Goal: Task Accomplishment & Management: Manage account settings

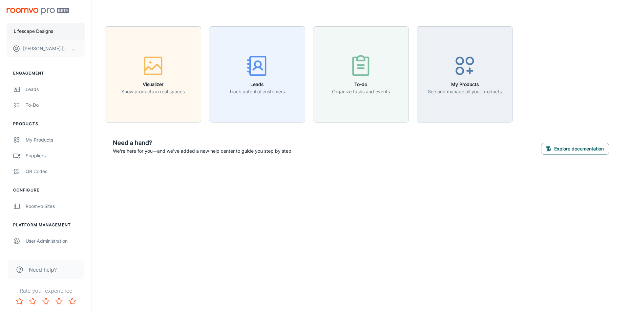
click at [45, 32] on p "Lifescape Designs" at bounding box center [33, 31] width 39 height 7
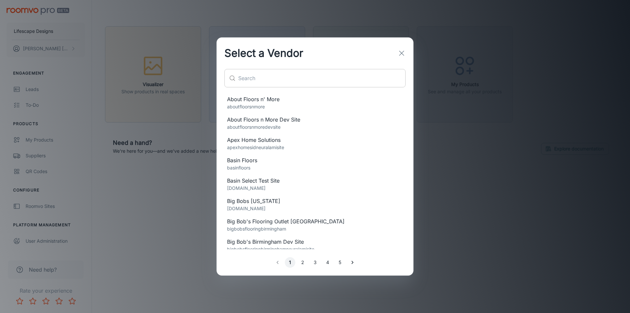
click at [240, 82] on div "​ ​" at bounding box center [314, 78] width 181 height 18
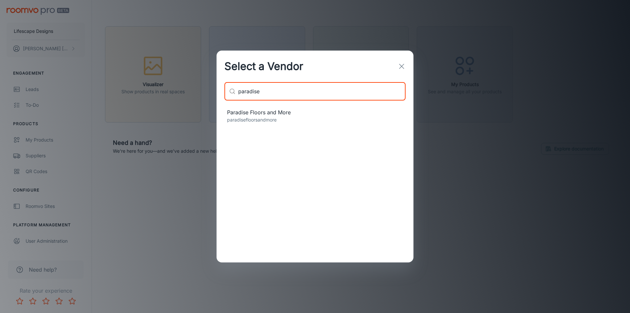
type input "paradise"
click at [294, 111] on span "Paradise Floors and More" at bounding box center [315, 112] width 176 height 8
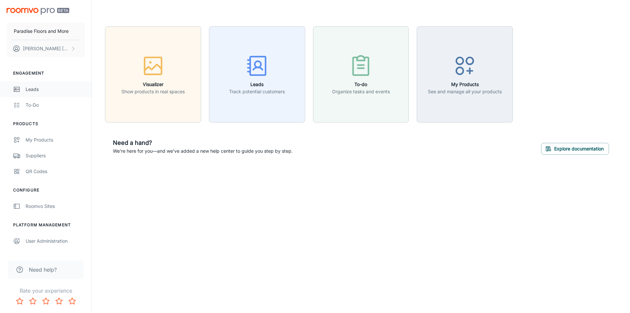
click at [31, 91] on div "Leads" at bounding box center [55, 89] width 59 height 7
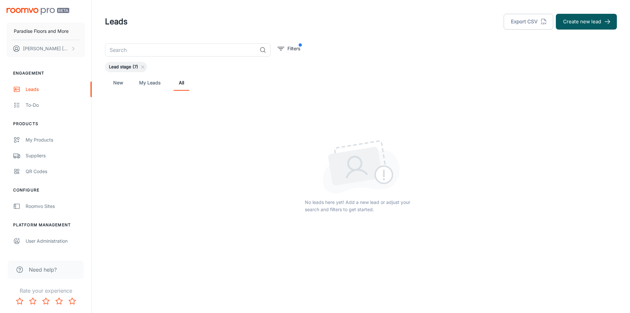
click at [120, 84] on link "New" at bounding box center [118, 83] width 16 height 16
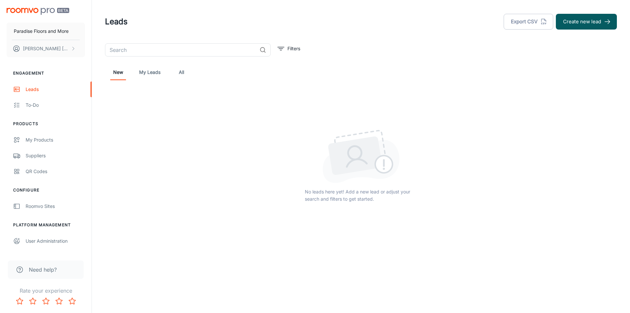
click at [149, 72] on link "My Leads" at bounding box center [149, 72] width 21 height 16
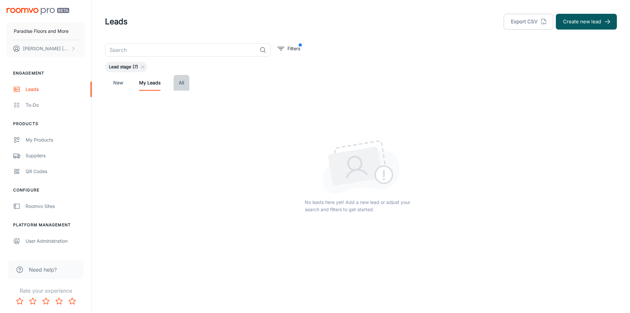
click at [180, 82] on link "All" at bounding box center [182, 83] width 16 height 16
click at [119, 84] on link "New" at bounding box center [118, 83] width 16 height 16
